Goal: Transaction & Acquisition: Book appointment/travel/reservation

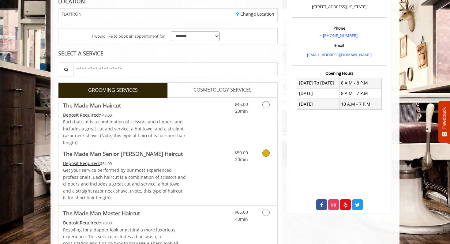
scroll to position [108, 0]
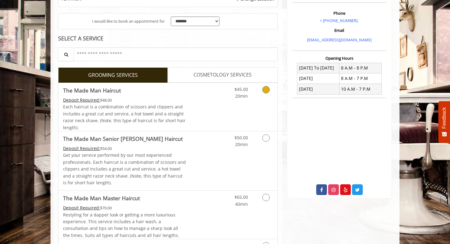
click at [146, 96] on link "The Made Man Haircut Deposit Required: $48.00 Each haircut is a combination of …" at bounding box center [124, 107] width 123 height 48
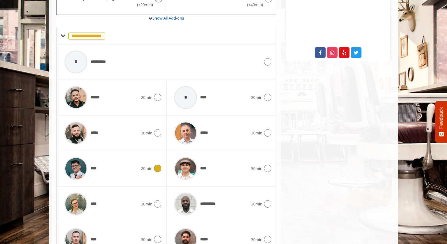
scroll to position [280, 0]
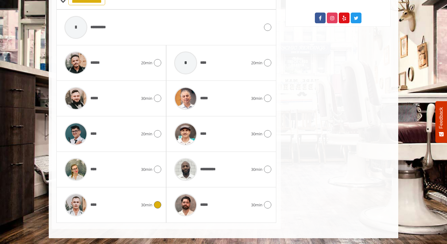
click at [117, 210] on div "****" at bounding box center [101, 205] width 80 height 29
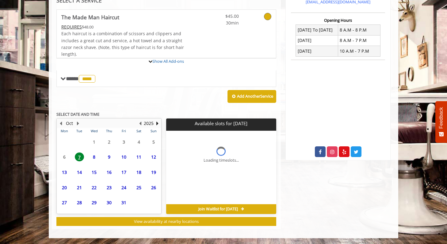
scroll to position [203, 0]
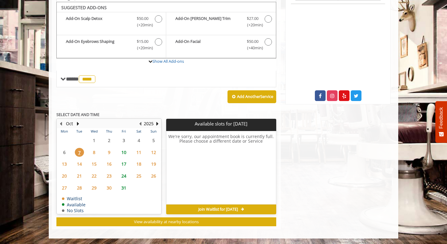
click at [124, 151] on span "10" at bounding box center [123, 152] width 9 height 9
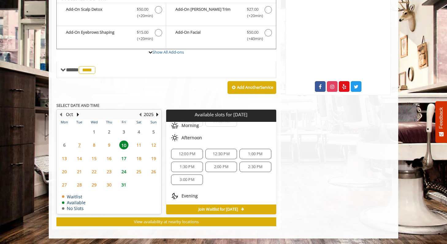
scroll to position [53, 0]
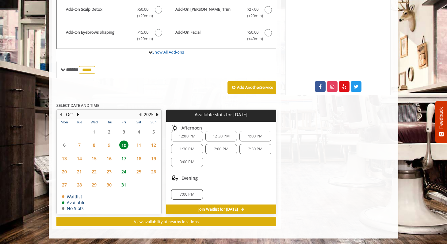
click at [191, 194] on span "7:00 PM" at bounding box center [187, 194] width 14 height 5
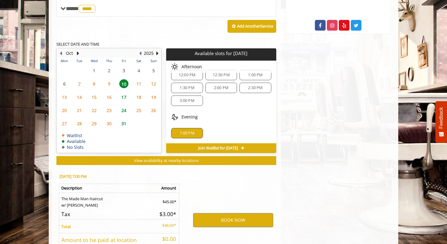
scroll to position [323, 0]
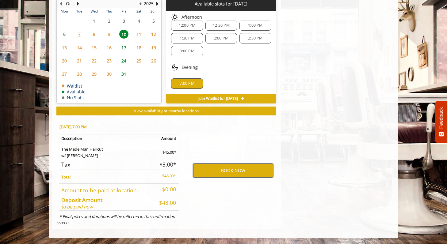
click at [207, 169] on button "BOOK NOW" at bounding box center [233, 171] width 80 height 14
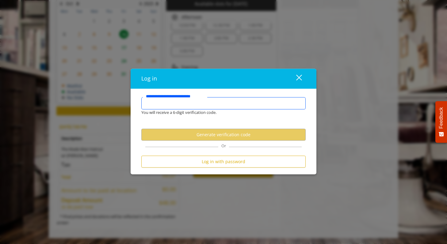
click at [185, 104] on input "**********" at bounding box center [223, 103] width 164 height 12
click at [181, 103] on input "**********" at bounding box center [223, 103] width 164 height 12
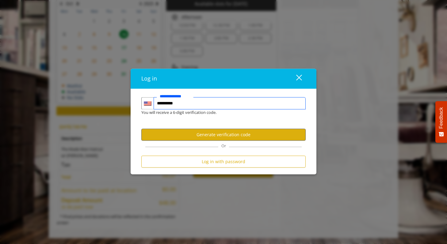
type input "**********"
click at [189, 131] on button "Generate verification code" at bounding box center [223, 135] width 164 height 12
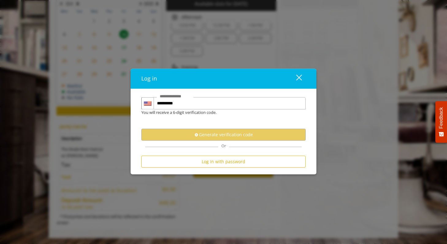
scroll to position [0, 0]
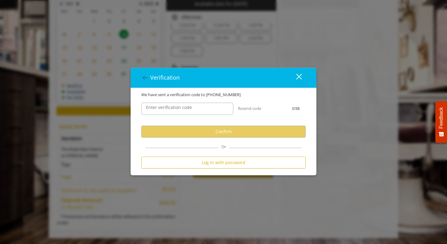
click at [187, 109] on label "Enter verification code" at bounding box center [169, 107] width 52 height 7
click at [187, 109] on input "Enter verification code" at bounding box center [187, 109] width 92 height 12
click at [184, 112] on input "Enter verification code" at bounding box center [187, 109] width 92 height 12
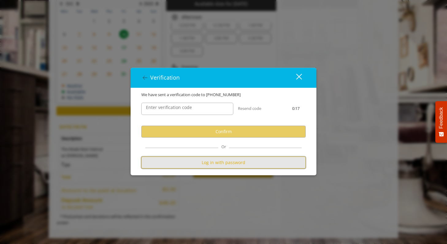
click at [209, 161] on button "Log in with password" at bounding box center [223, 163] width 164 height 12
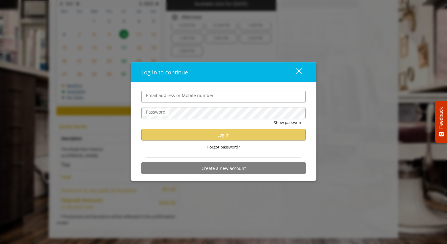
click at [214, 101] on input "Email address or Mobile number" at bounding box center [223, 97] width 164 height 12
type input "**********"
click at [298, 67] on button "close" at bounding box center [295, 72] width 21 height 13
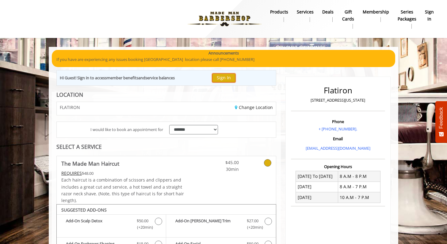
click at [223, 77] on button "Sign In" at bounding box center [223, 78] width 23 height 9
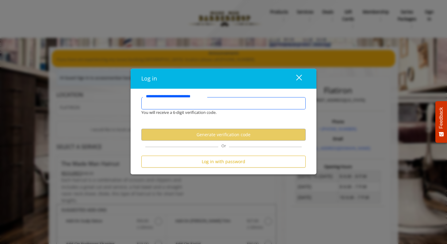
click at [204, 107] on input "**********" at bounding box center [223, 103] width 164 height 12
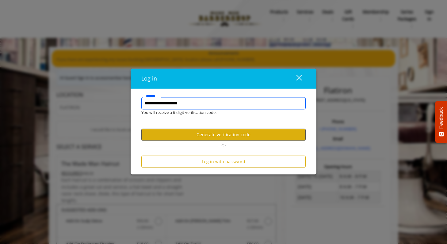
type input "**********"
click at [228, 135] on button "Generate verification code" at bounding box center [223, 135] width 164 height 12
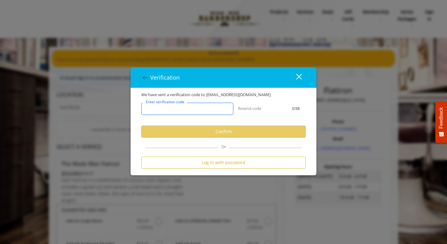
click at [205, 112] on input "Enter verification code" at bounding box center [187, 109] width 92 height 12
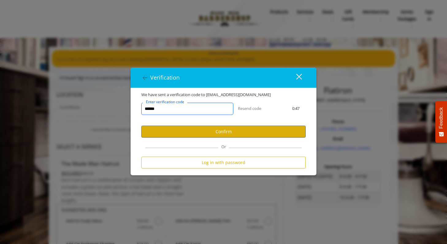
type input "******"
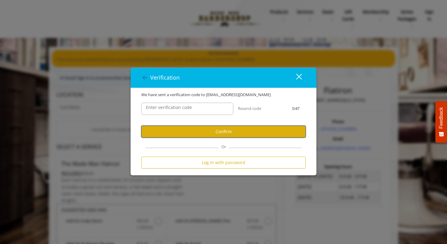
click at [218, 132] on button "Confirm" at bounding box center [223, 132] width 164 height 12
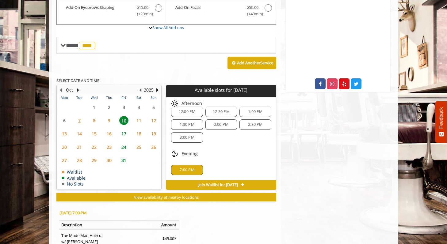
scroll to position [226, 0]
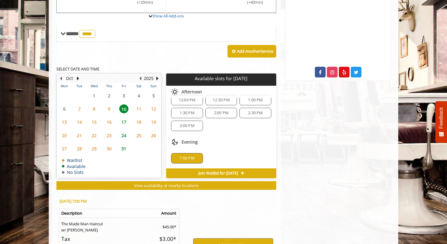
click at [188, 154] on div "7:00 PM" at bounding box center [187, 158] width 32 height 10
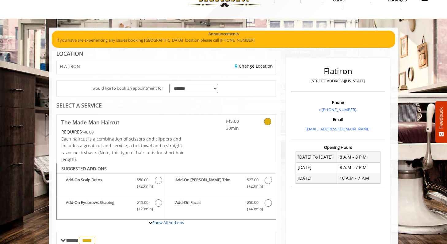
scroll to position [0, 0]
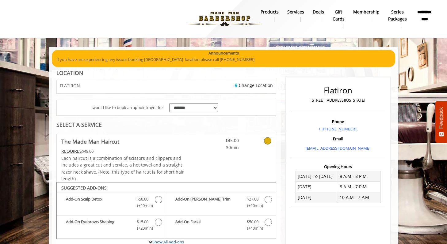
click at [222, 11] on img at bounding box center [224, 19] width 84 height 34
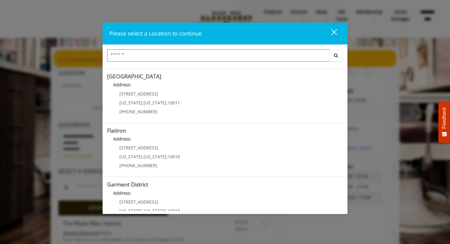
scroll to position [104, 0]
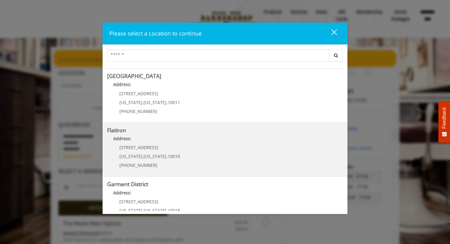
click at [157, 148] on p "10 E 23rd St" at bounding box center [150, 147] width 61 height 5
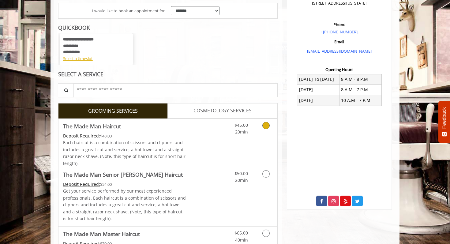
scroll to position [98, 0]
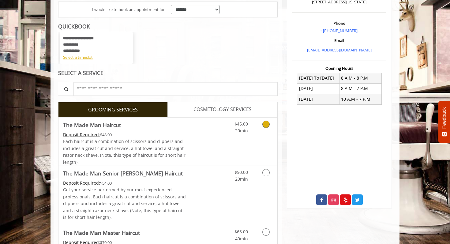
click at [156, 141] on span "Each haircut is a combination of scissors and clippers and includes a great cut…" at bounding box center [124, 152] width 123 height 26
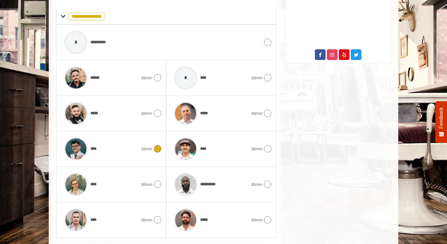
scroll to position [259, 0]
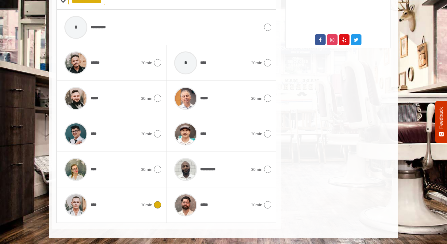
click at [99, 203] on div "****" at bounding box center [101, 205] width 80 height 29
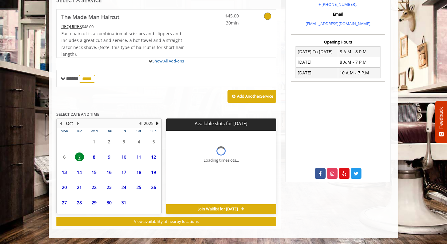
scroll to position [181, 0]
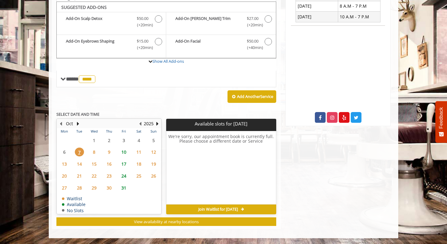
click at [125, 152] on span "10" at bounding box center [123, 152] width 9 height 9
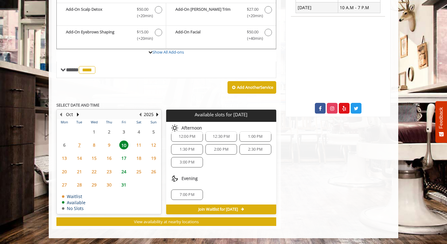
scroll to position [53, 0]
click at [185, 193] on span "7:00 PM" at bounding box center [187, 194] width 14 height 5
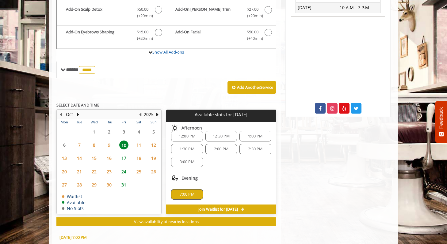
scroll to position [301, 0]
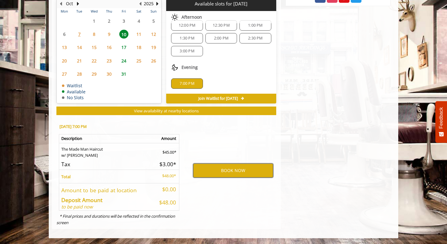
click at [225, 170] on button "BOOK NOW" at bounding box center [233, 171] width 80 height 14
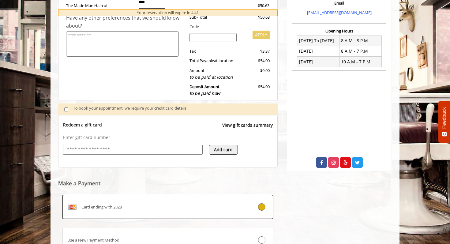
scroll to position [189, 0]
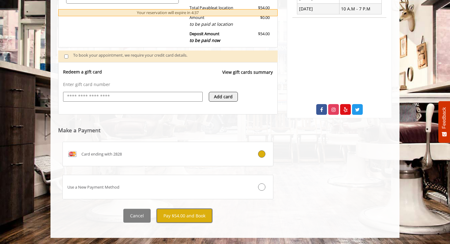
click at [180, 219] on button "Pay $54.00 and Book" at bounding box center [184, 216] width 55 height 14
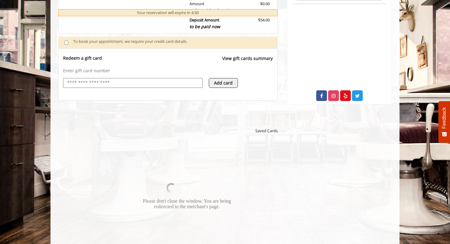
scroll to position [202, 0]
